Goal: Transaction & Acquisition: Purchase product/service

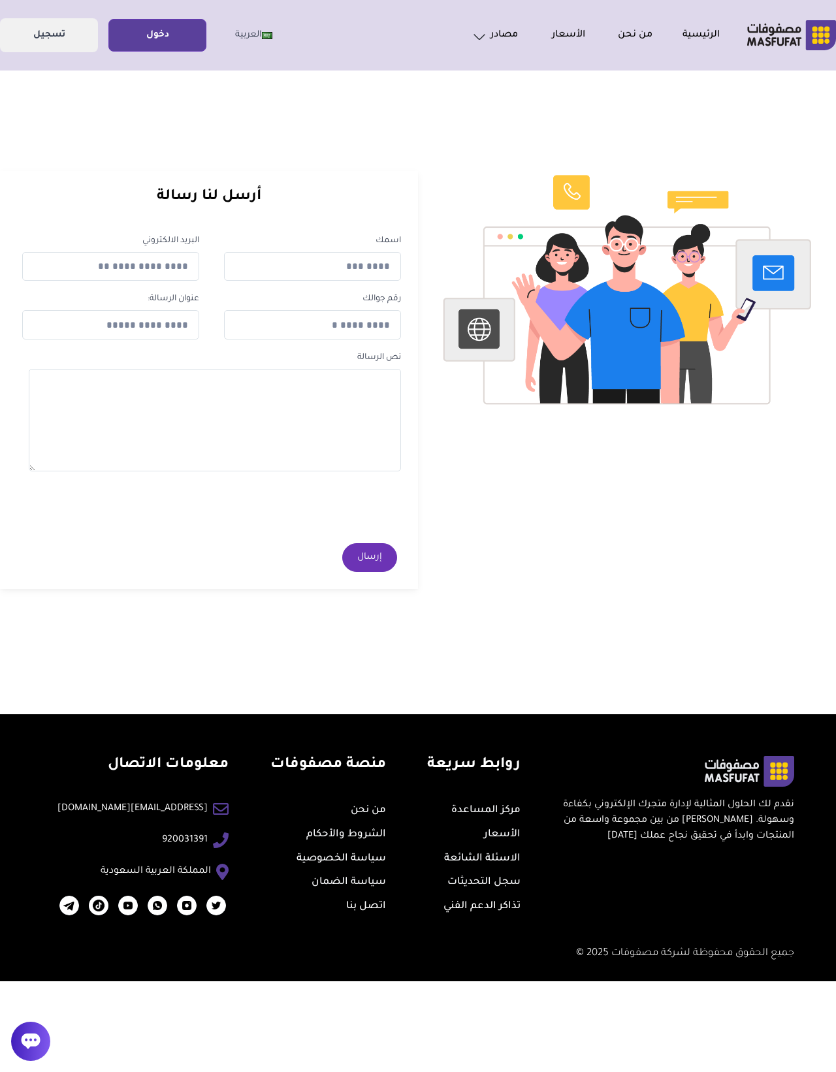
click at [155, 27] on link "دخول" at bounding box center [157, 35] width 97 height 29
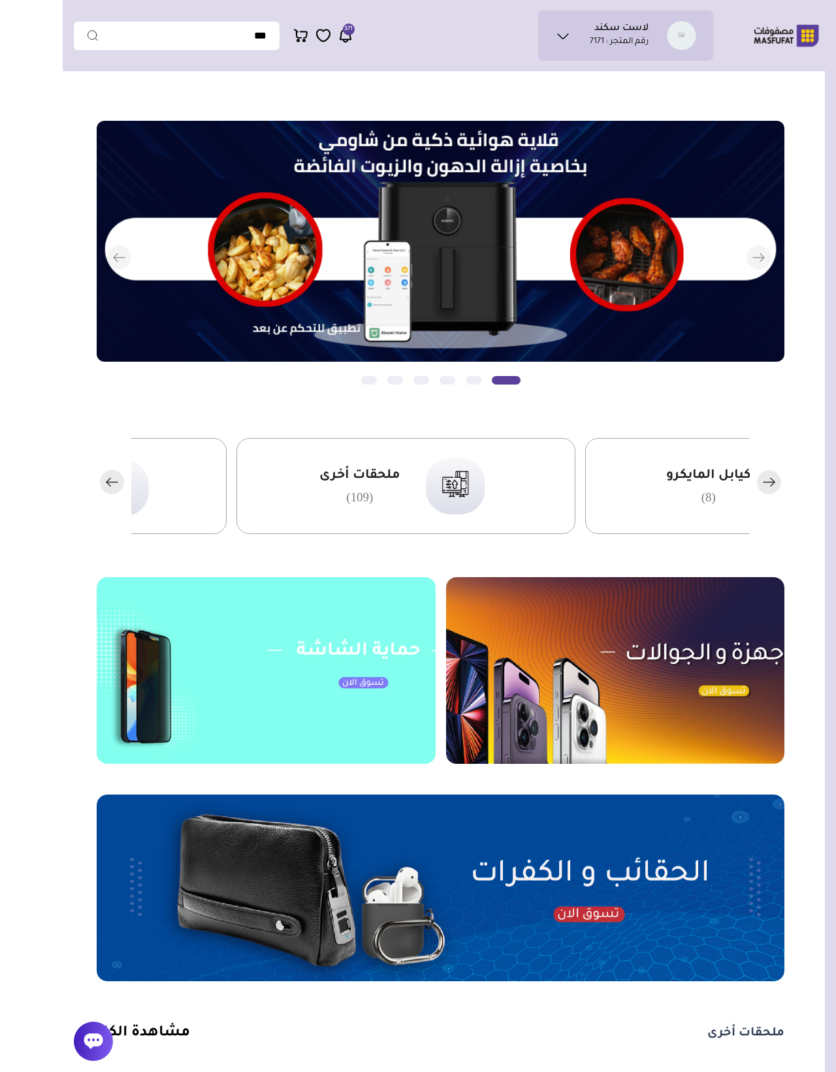
click at [705, 451] on img at bounding box center [552, 670] width 339 height 187
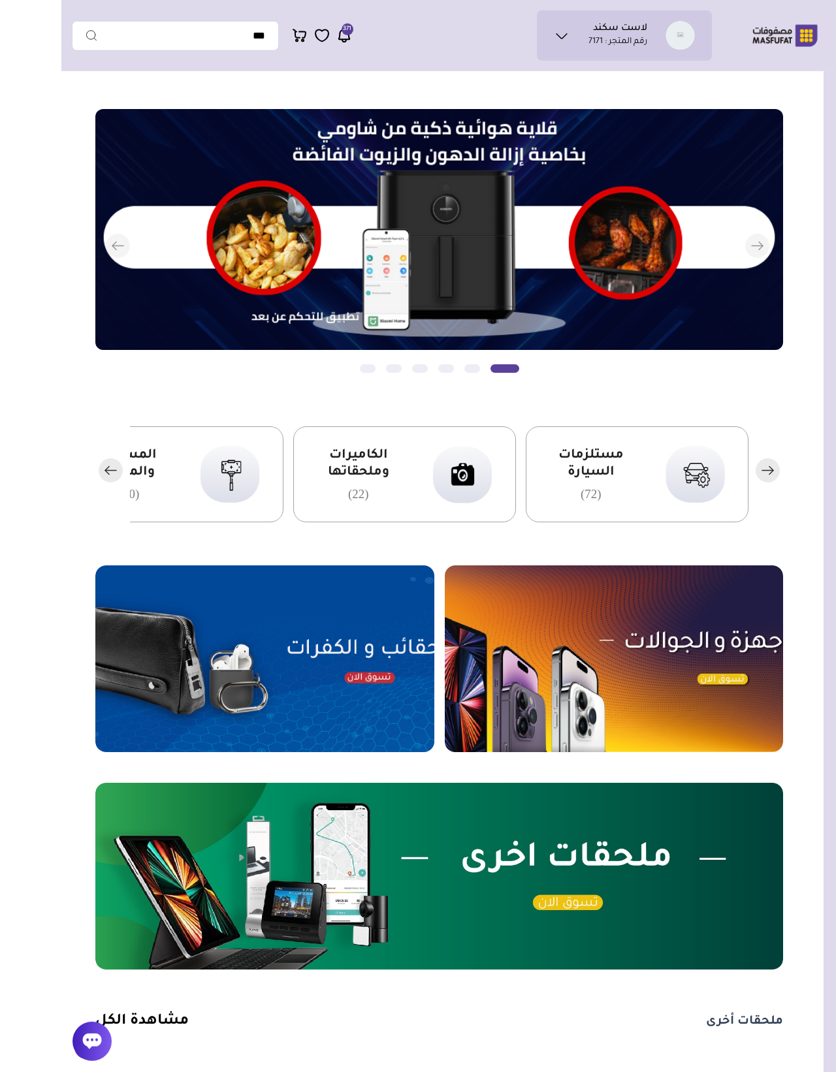
scroll to position [51, 0]
click at [370, 677] on img at bounding box center [203, 659] width 339 height 187
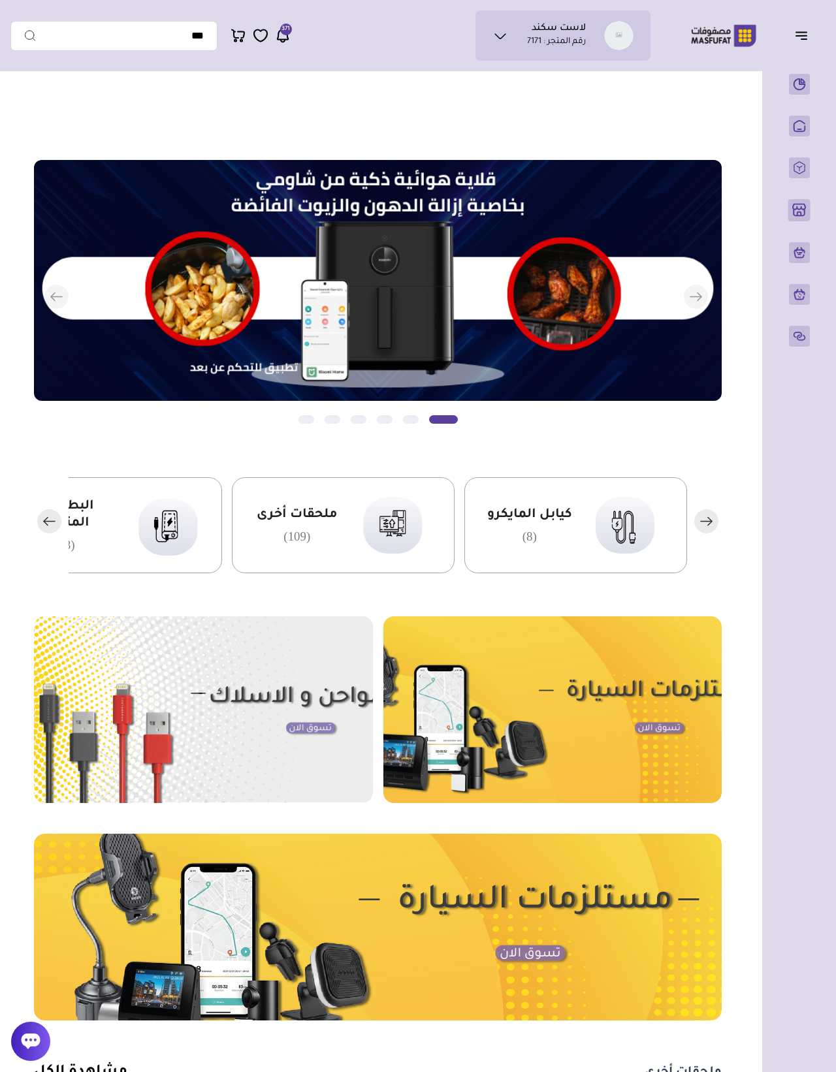
click at [327, 517] on span "ملحقات أخرى" at bounding box center [297, 515] width 81 height 17
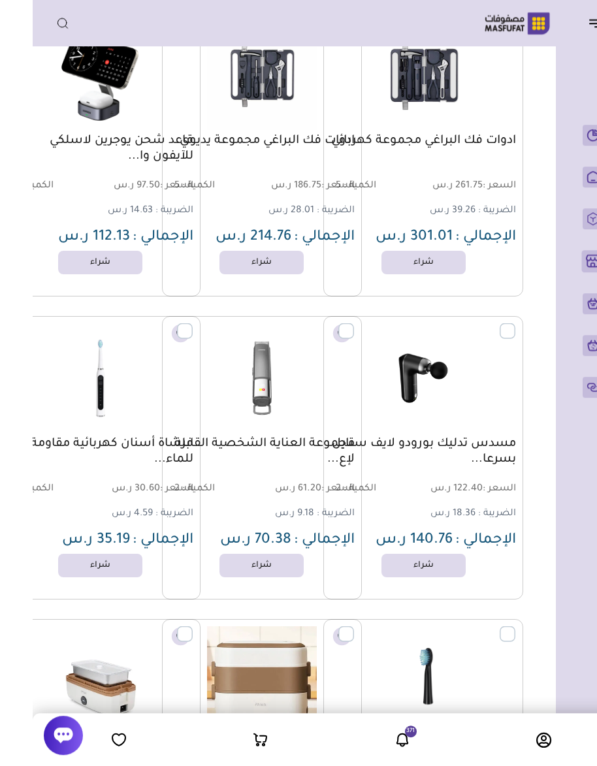
scroll to position [141, -32]
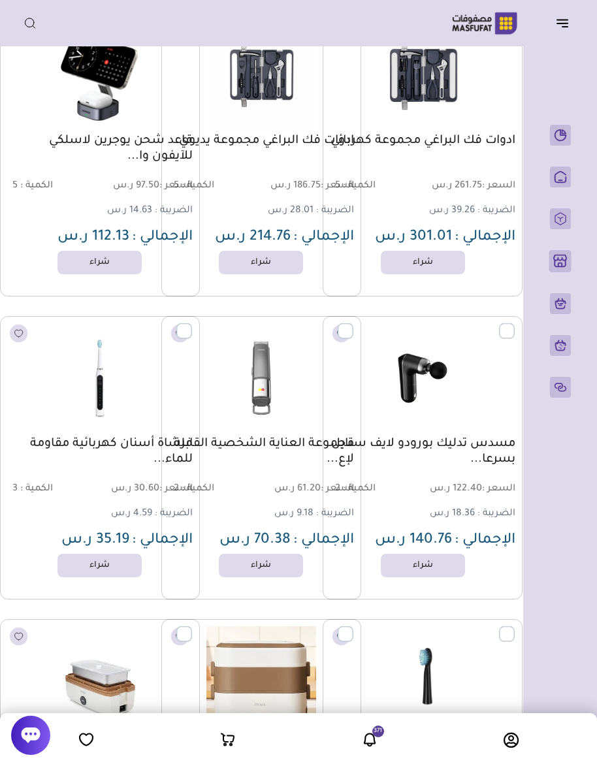
click at [203, 686] on li "0" at bounding box center [227, 739] width 135 height 16
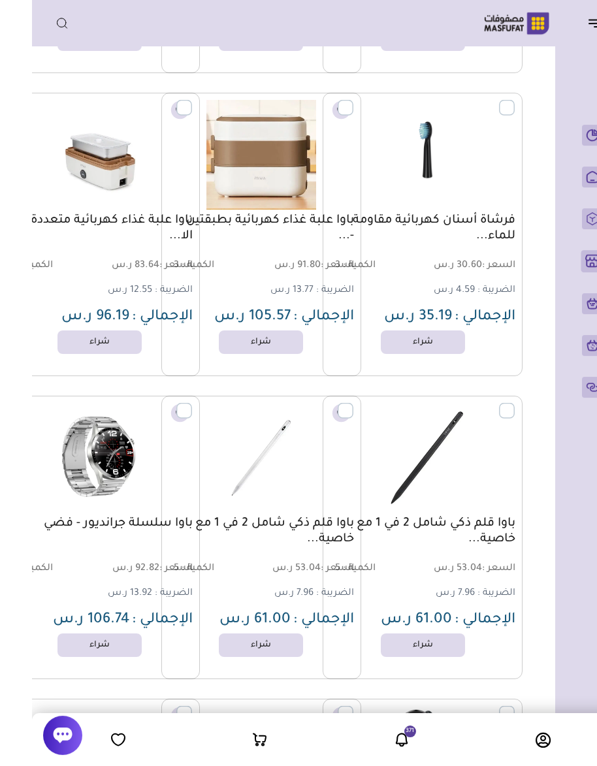
scroll to position [667, -32]
